Goal: Information Seeking & Learning: Find specific page/section

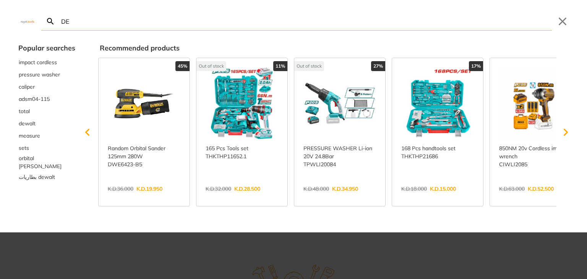
type input "DEA"
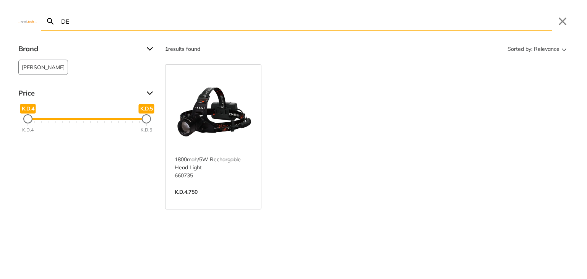
type input "D"
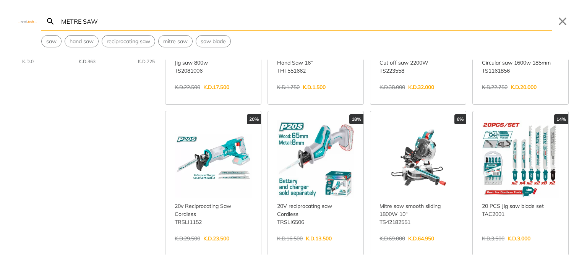
scroll to position [115, 0]
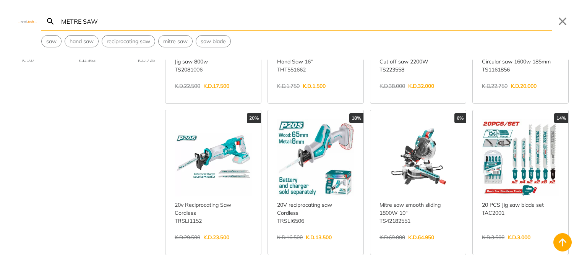
drag, startPoint x: 107, startPoint y: 16, endPoint x: 2, endPoint y: 17, distance: 105.6
click at [0, 18] on div "METRE SAW Search Submit Close saw hand saw reciprocating saw mitre saw saw blade" at bounding box center [293, 23] width 587 height 47
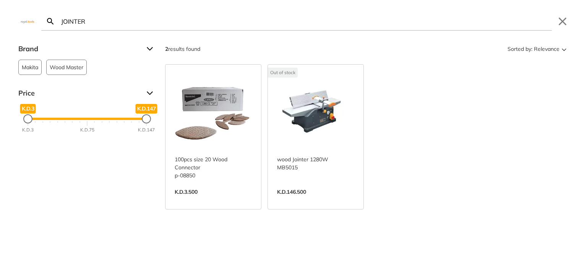
type input "JOINTER"
